Goal: Participate in discussion: Engage in conversation with other users on a specific topic

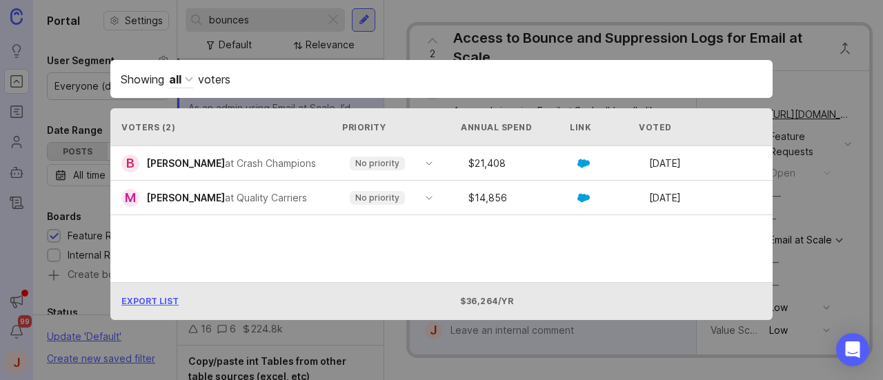
scroll to position [345, 0]
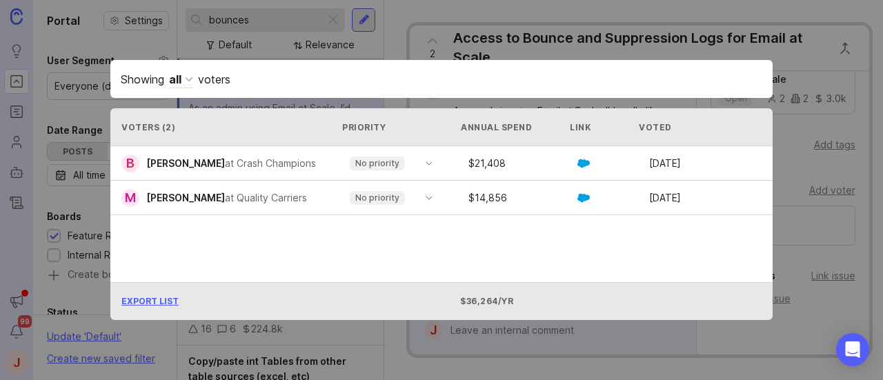
click at [312, 53] on div "Showing all voters Voters ( 2 ) Priority Annual Spend Link Voted B [PERSON_NAME…" at bounding box center [441, 190] width 706 height 304
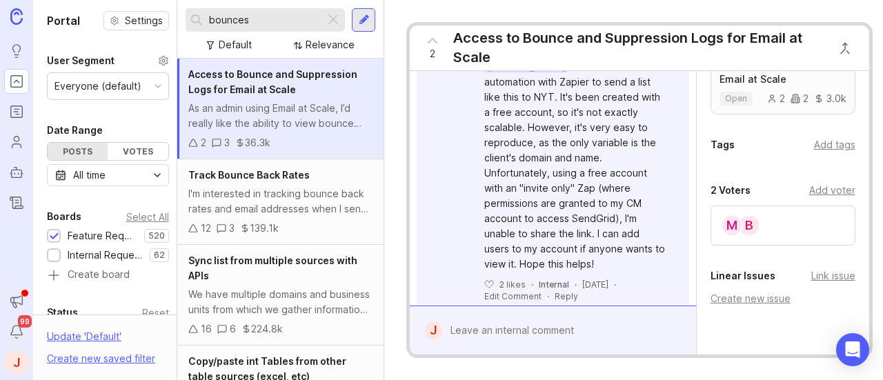
scroll to position [1516, 0]
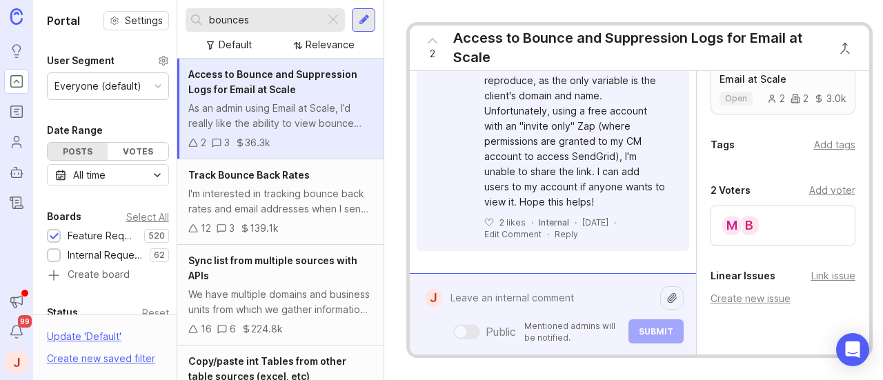
click at [520, 319] on div "Public Mentioned admins will be notified. Submit" at bounding box center [562, 314] width 241 height 59
type textarea "F"
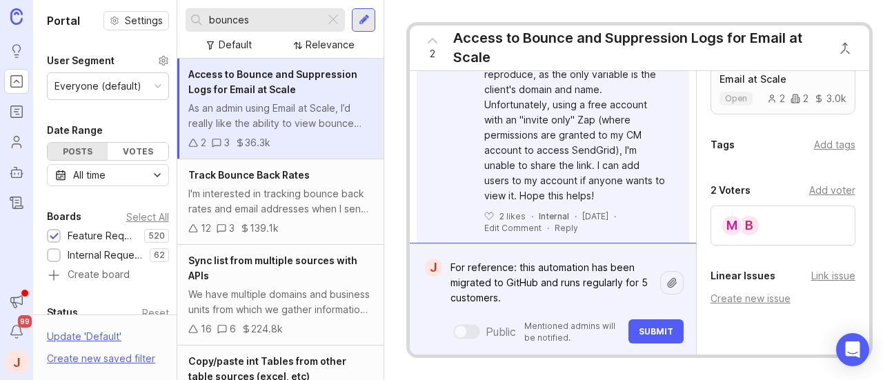
type textarea "For reference: this automation has been migrated to GitHub and runs regularly f…"
click at [674, 322] on button "Submit" at bounding box center [655, 331] width 55 height 24
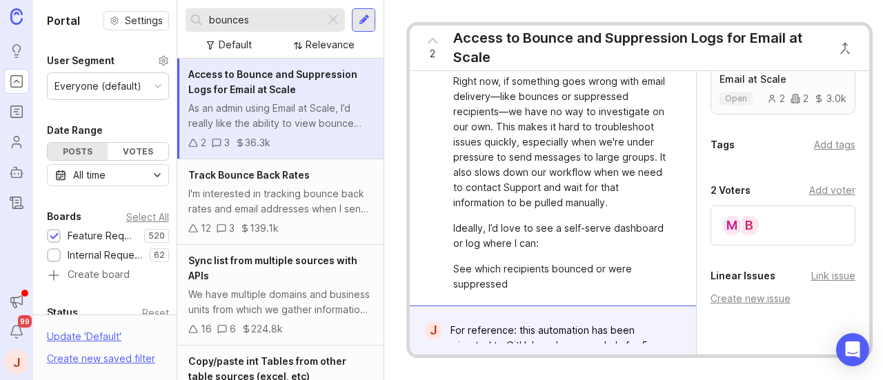
scroll to position [0, 0]
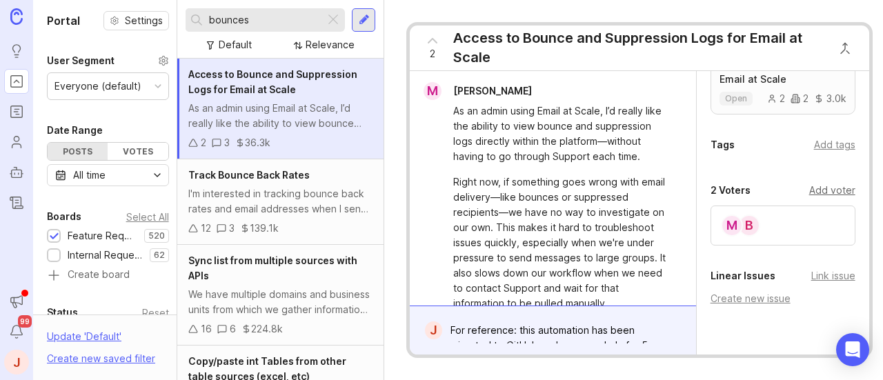
click at [824, 198] on div "Add voter" at bounding box center [832, 190] width 46 height 15
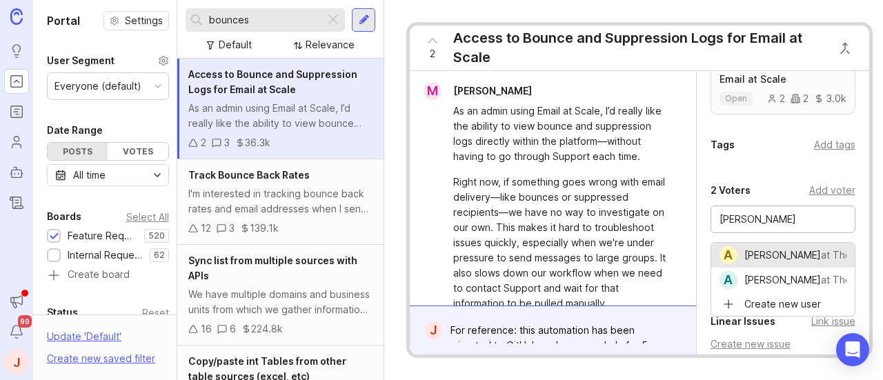
type input "[PERSON_NAME]"
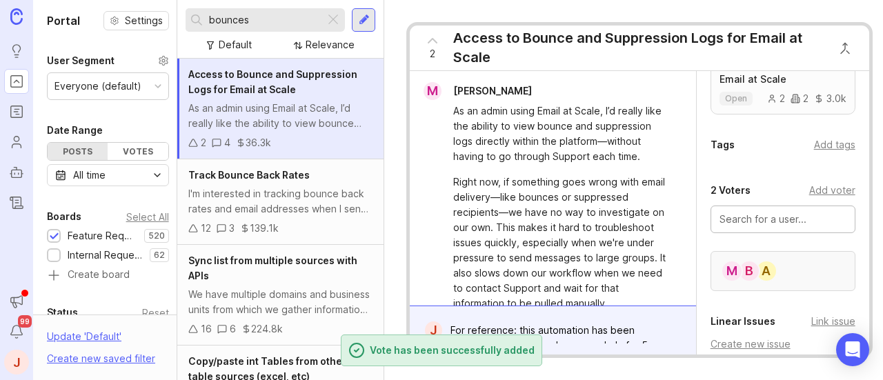
click at [795, 283] on div "A B M" at bounding box center [782, 271] width 145 height 40
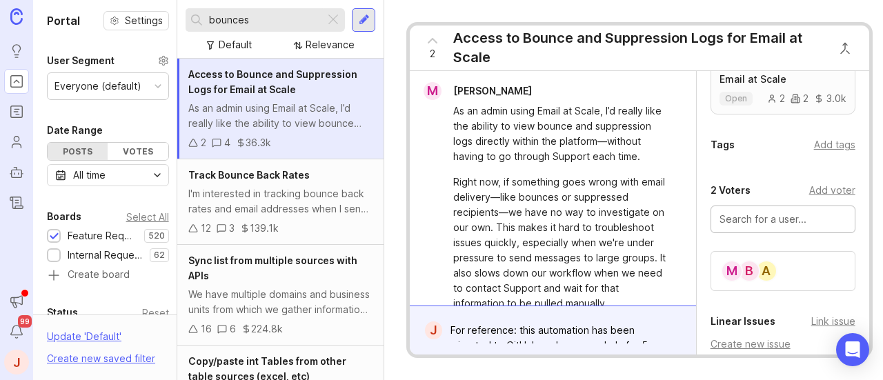
click at [776, 227] on input "text" at bounding box center [782, 219] width 127 height 15
click at [732, 227] on input "text" at bounding box center [782, 219] width 127 height 15
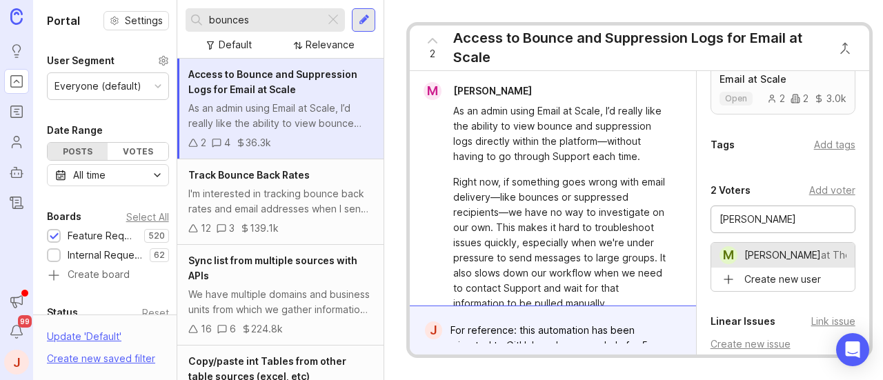
type input "[PERSON_NAME]"
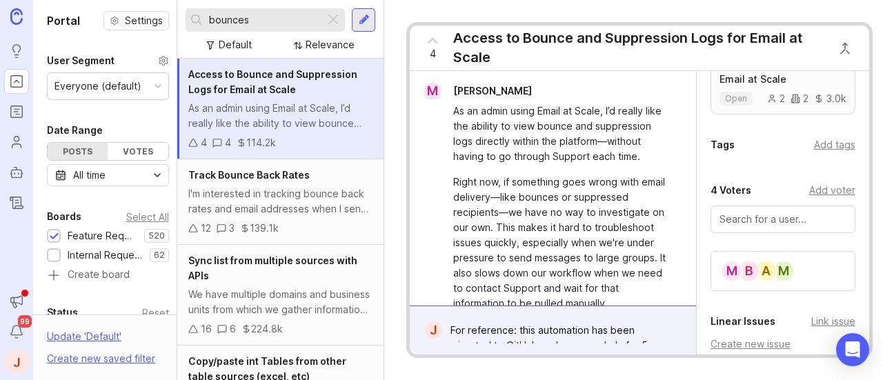
click at [769, 222] on input "text" at bounding box center [782, 219] width 127 height 15
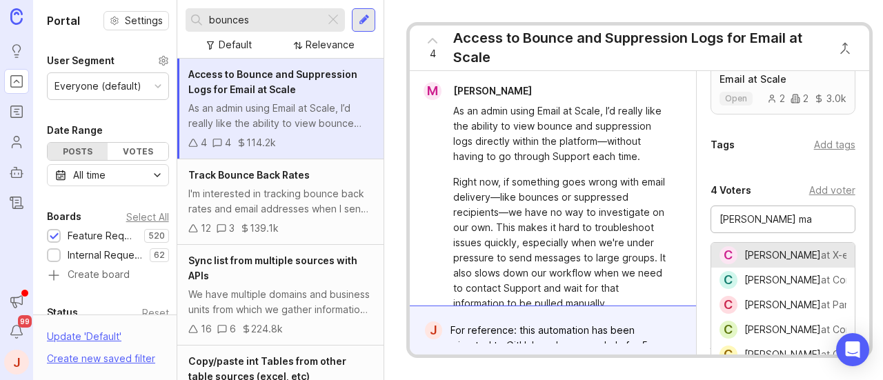
type input "[PERSON_NAME]"
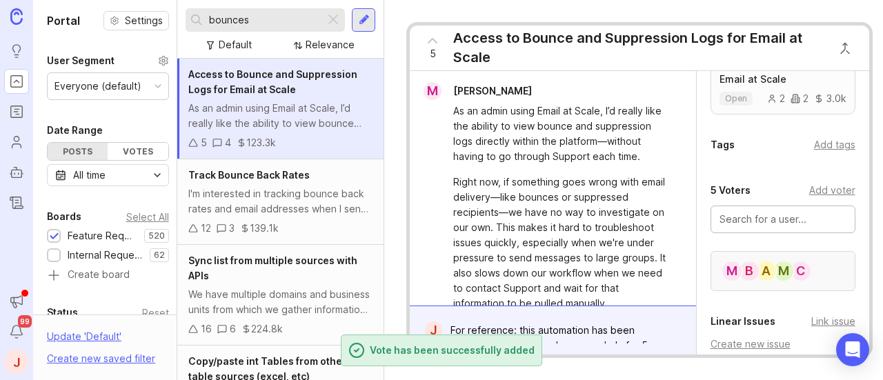
click at [814, 280] on div "C M A B M" at bounding box center [782, 271] width 145 height 40
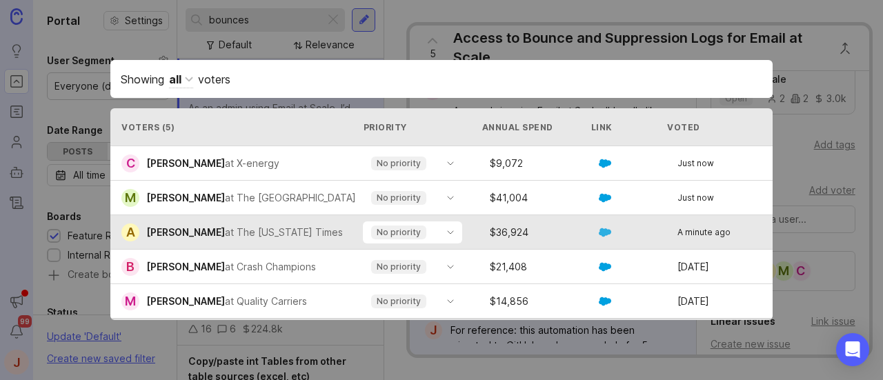
scroll to position [46, 0]
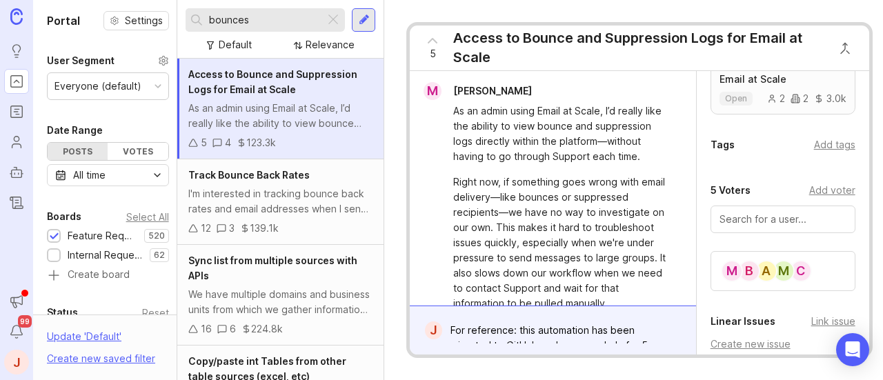
click at [764, 227] on input "text" at bounding box center [782, 219] width 127 height 15
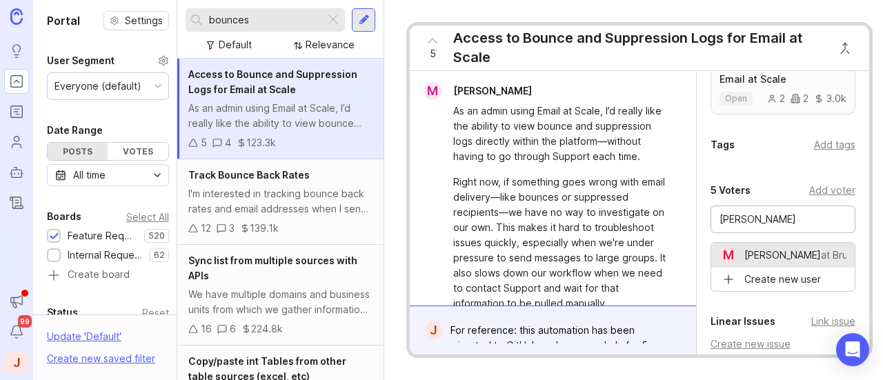
type input "[PERSON_NAME]"
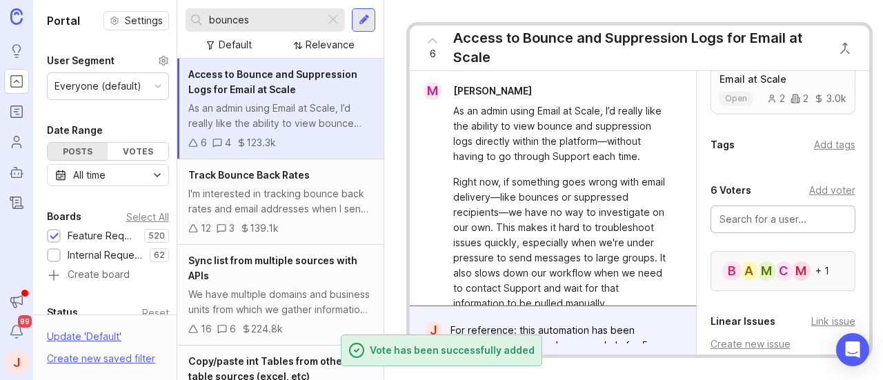
click at [815, 271] on div "M C M A B + 1" at bounding box center [782, 271] width 145 height 40
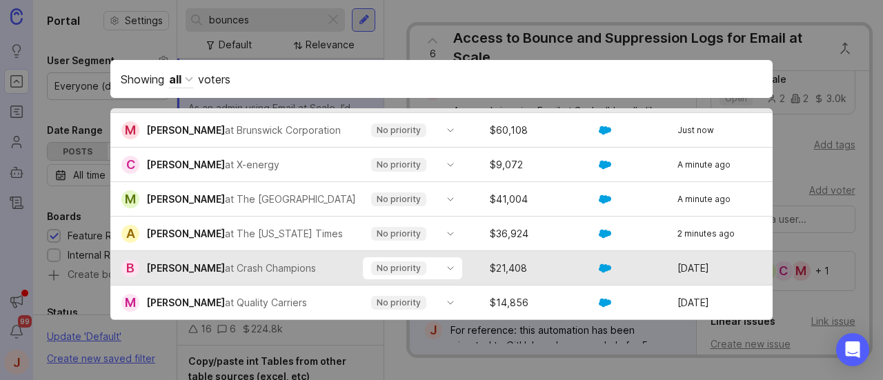
scroll to position [12, 0]
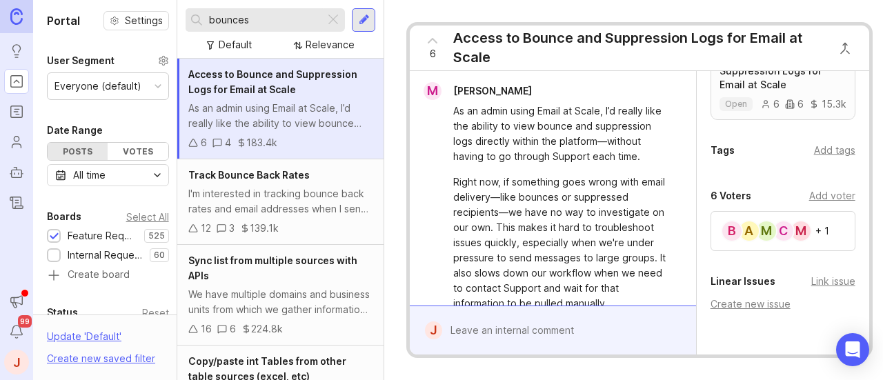
scroll to position [414, 0]
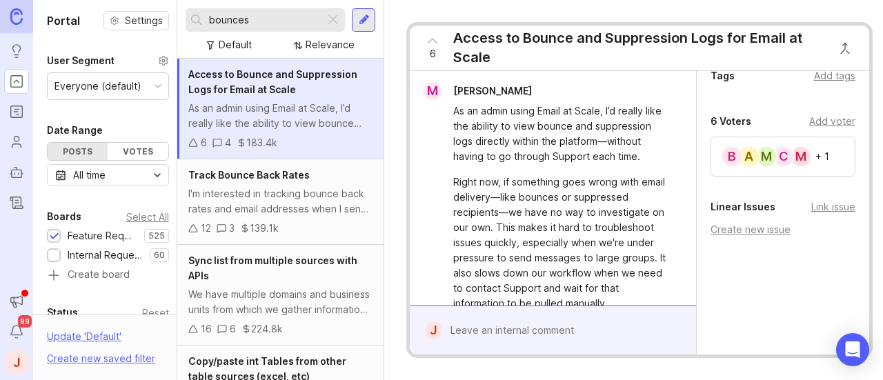
click at [303, 49] on div at bounding box center [297, 46] width 11 height 10
click at [219, 45] on div "Default" at bounding box center [235, 44] width 33 height 15
click at [306, 41] on div "Relevance" at bounding box center [324, 45] width 72 height 19
click at [263, 46] on div "Default Default Relevance" at bounding box center [281, 45] width 190 height 19
click at [319, 46] on div "Relevance" at bounding box center [330, 44] width 49 height 15
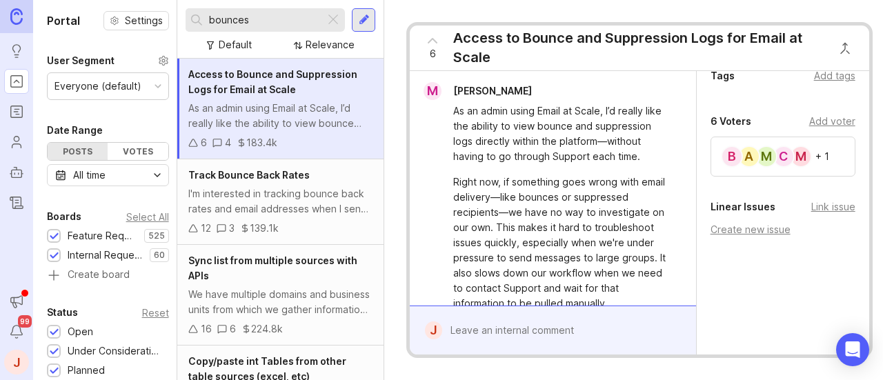
click at [307, 180] on div "Track Bounce Back Rates" at bounding box center [280, 175] width 184 height 15
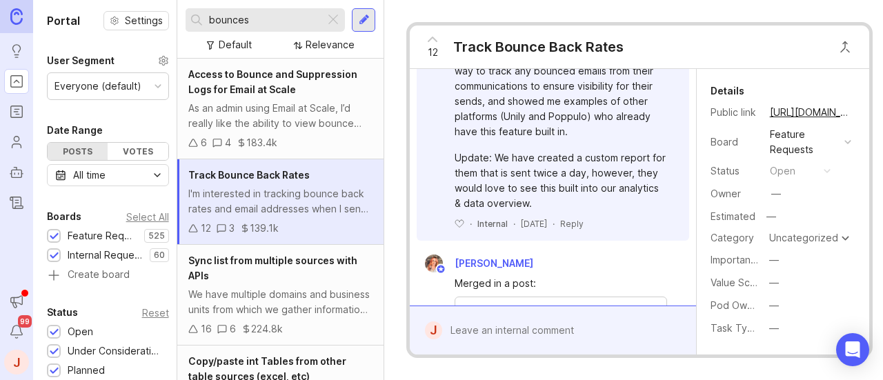
click at [310, 117] on div "As an admin using Email at Scale, I’d really like the ability to view bounce an…" at bounding box center [280, 116] width 184 height 30
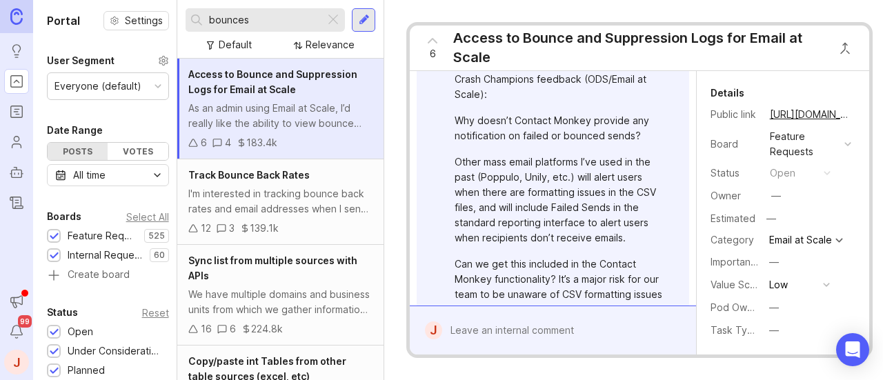
scroll to position [615, 0]
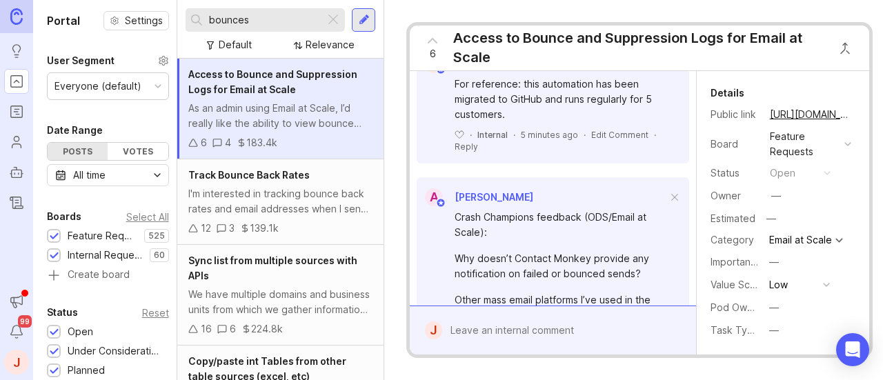
click at [437, 75] on img at bounding box center [441, 70] width 10 height 10
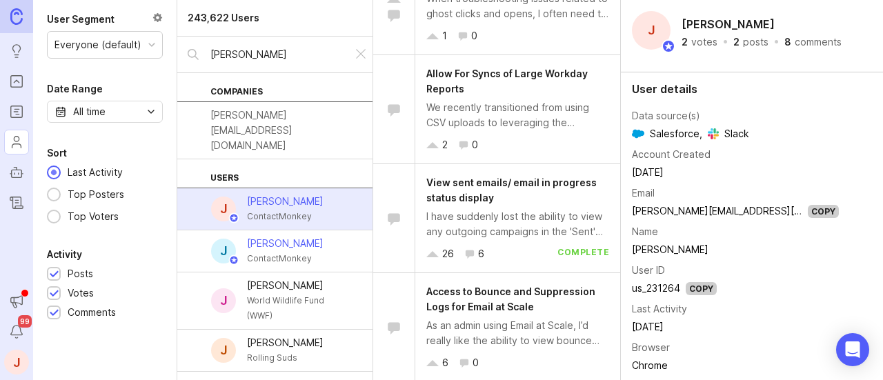
scroll to position [381, 0]
click at [550, 232] on div "I have suddenly lost the ability to view any outgoing campaigns in the 'Sent' t…" at bounding box center [517, 224] width 183 height 30
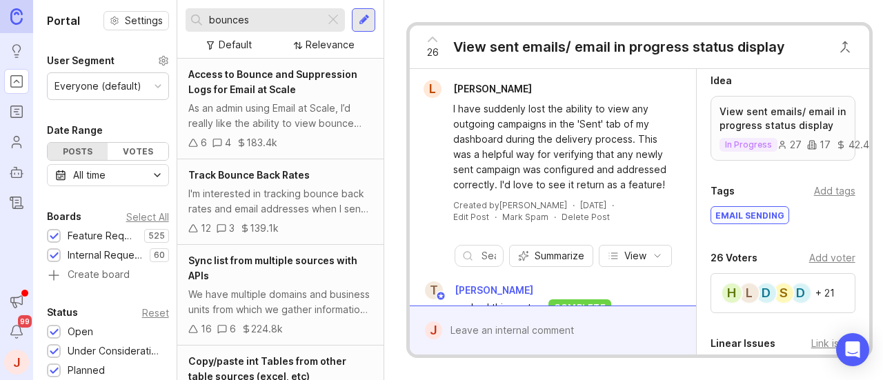
scroll to position [345, 0]
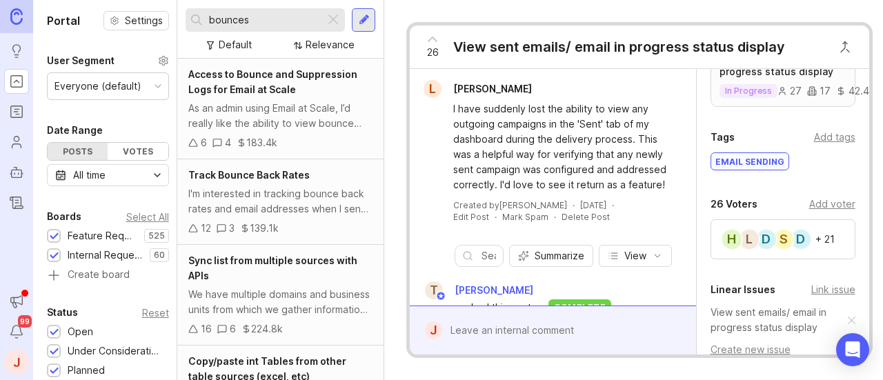
click at [327, 21] on div at bounding box center [333, 20] width 17 height 18
click at [262, 26] on input "text" at bounding box center [274, 19] width 130 height 15
click at [155, 86] on div at bounding box center [158, 86] width 7 height 7
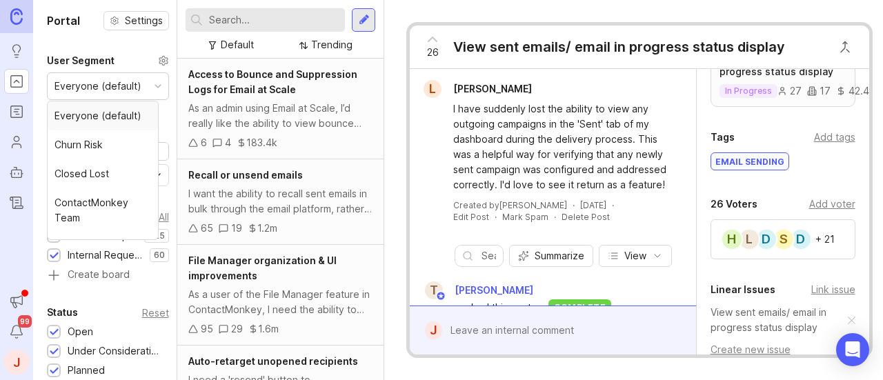
click at [155, 86] on div at bounding box center [158, 86] width 7 height 7
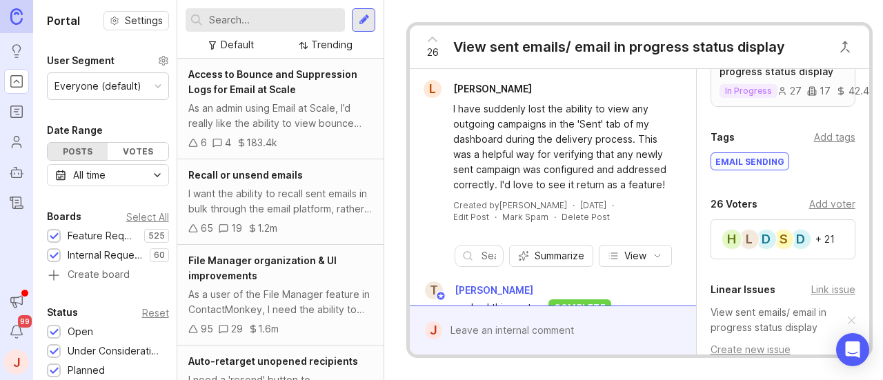
click at [302, 39] on div "Trending" at bounding box center [326, 45] width 64 height 19
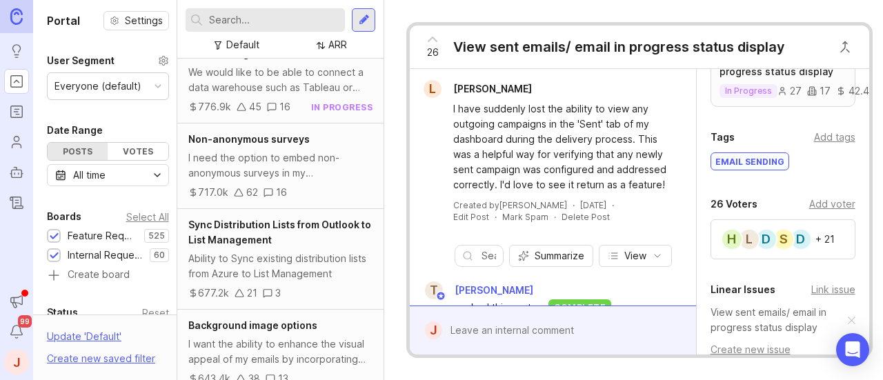
scroll to position [679, 0]
